Goal: Information Seeking & Learning: Find specific page/section

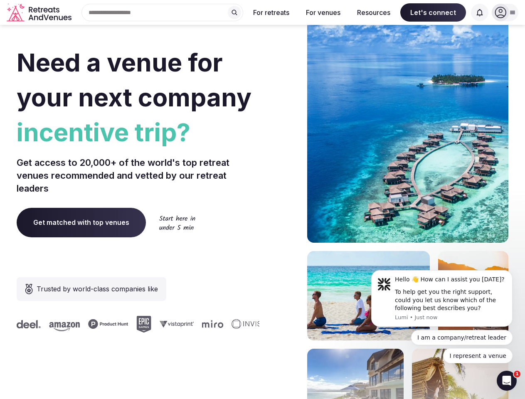
click at [262, 200] on div "Need a venue for your next company incentive trip? Get access to 20,000+ of the…" at bounding box center [263, 248] width 492 height 501
click at [163, 12] on div "Search Popular Destinations [GEOGRAPHIC_DATA], [GEOGRAPHIC_DATA] [GEOGRAPHIC_DA…" at bounding box center [159, 12] width 168 height 17
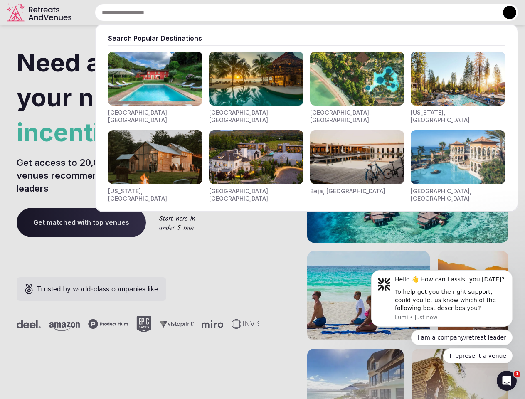
click at [235, 12] on input "text" at bounding box center [307, 12] width 424 height 17
click at [272, 12] on input "text" at bounding box center [307, 12] width 424 height 17
click at [323, 12] on input "text" at bounding box center [307, 12] width 424 height 17
click at [374, 12] on input "text" at bounding box center [307, 12] width 424 height 17
click at [433, 12] on input "text" at bounding box center [307, 12] width 424 height 17
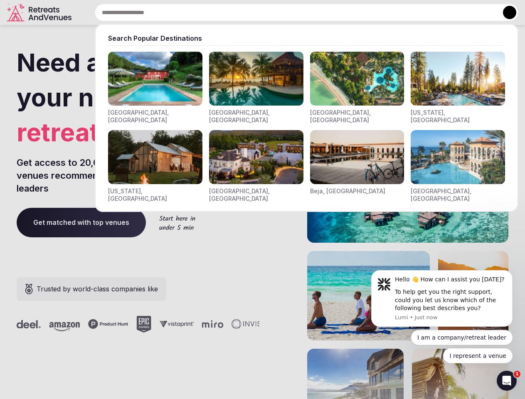
click at [480, 12] on input "text" at bounding box center [307, 12] width 424 height 17
click at [505, 12] on button at bounding box center [509, 12] width 13 height 13
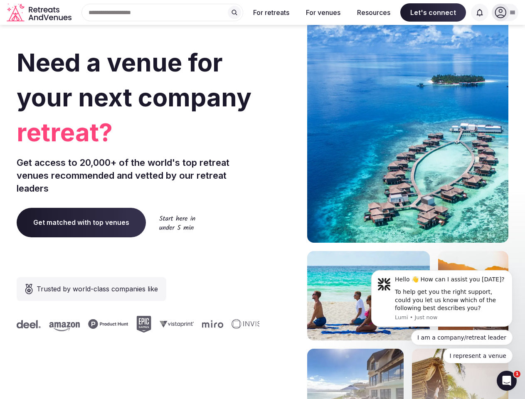
click at [442, 299] on div "To help get you the right support, could you let us know which of the following…" at bounding box center [450, 300] width 111 height 25
